Goal: Task Accomplishment & Management: Manage account settings

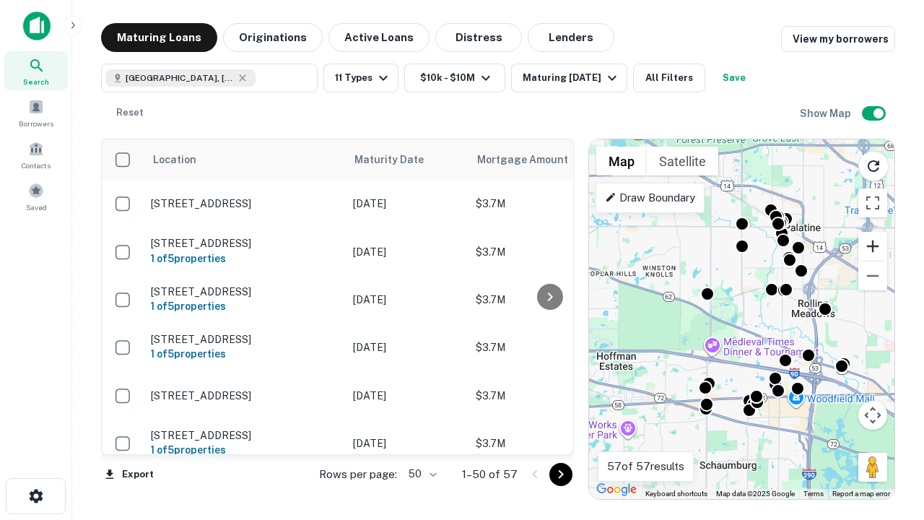
click at [873, 246] on button "Zoom in" at bounding box center [873, 246] width 29 height 29
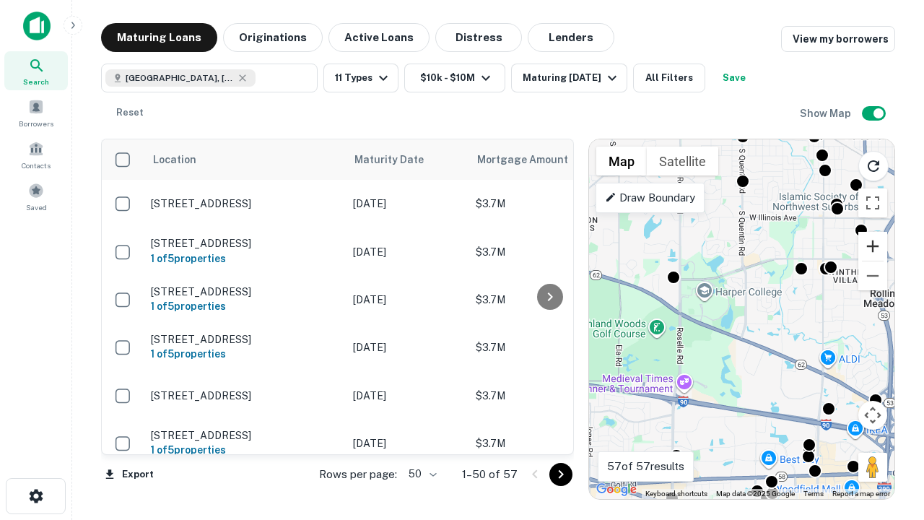
click at [873, 246] on button "Zoom in" at bounding box center [873, 246] width 29 height 29
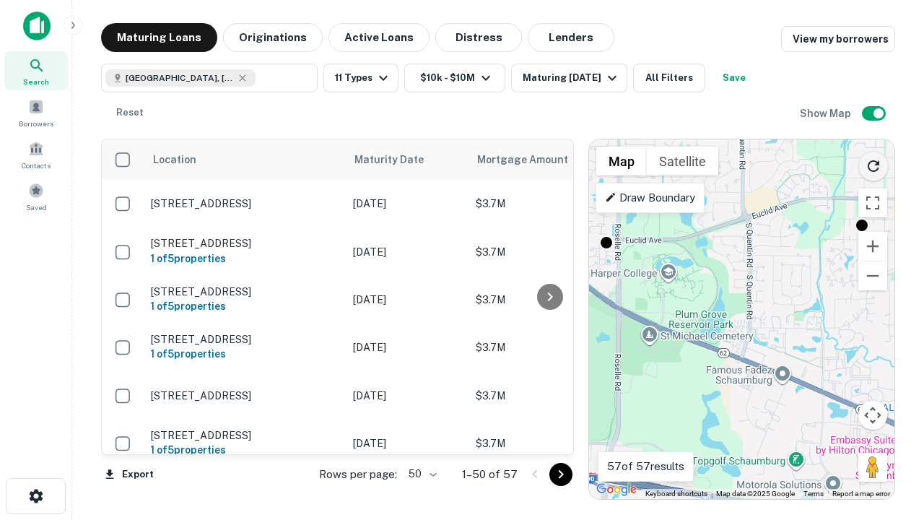
click at [874, 163] on icon "Reload search area" at bounding box center [873, 165] width 17 height 17
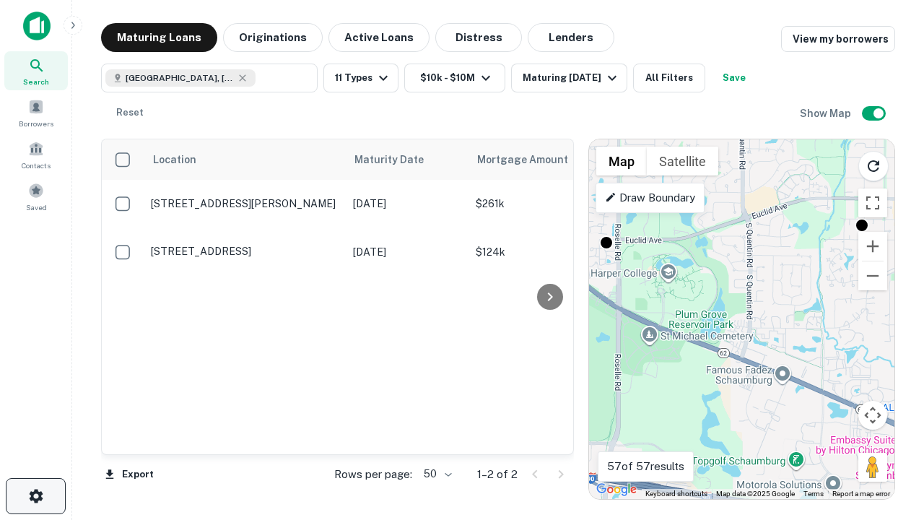
click at [35, 496] on icon "button" at bounding box center [35, 495] width 17 height 17
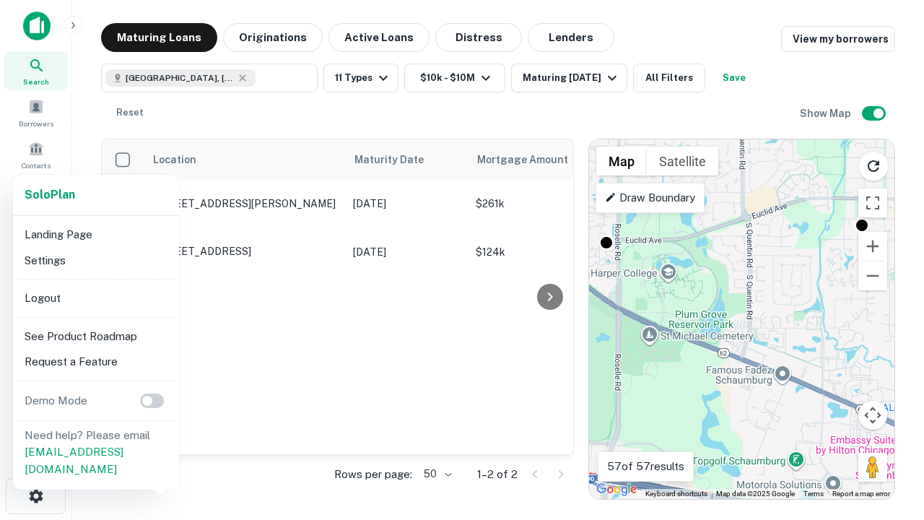
click at [95, 298] on li "Logout" at bounding box center [96, 298] width 155 height 26
